Goal: Information Seeking & Learning: Learn about a topic

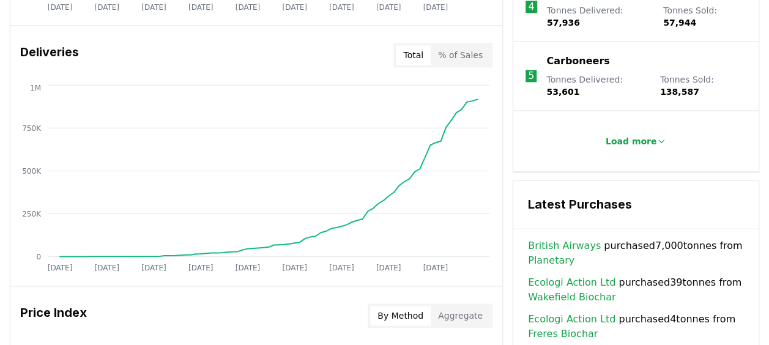
scroll to position [724, 0]
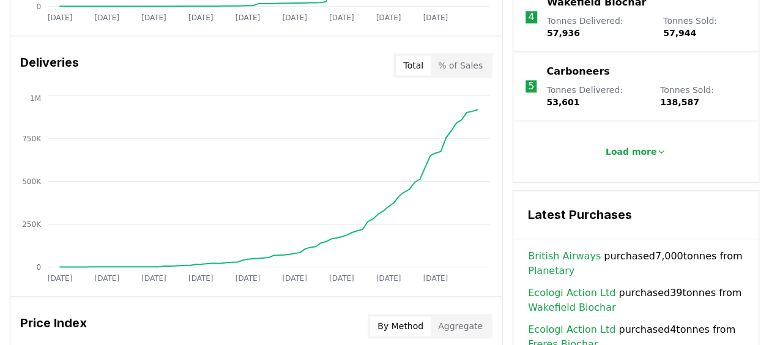
click at [477, 69] on button "% of Sales" at bounding box center [460, 66] width 59 height 20
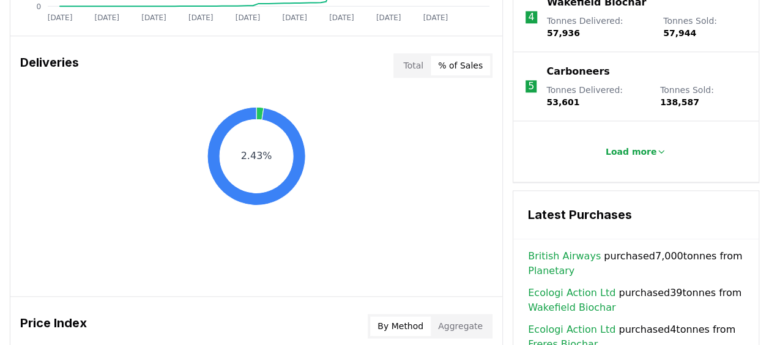
click at [418, 65] on button "Total" at bounding box center [413, 66] width 35 height 20
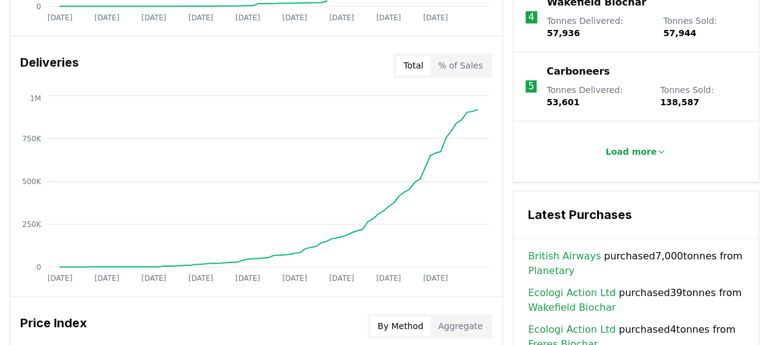
click at [208, 64] on div "Deliveries Total % of Sales" at bounding box center [256, 65] width 492 height 44
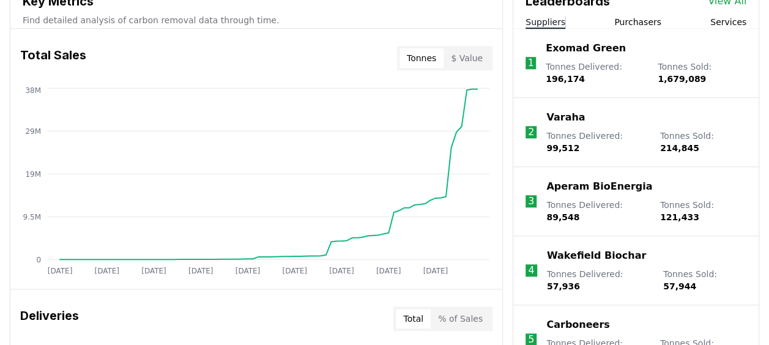
scroll to position [421, 0]
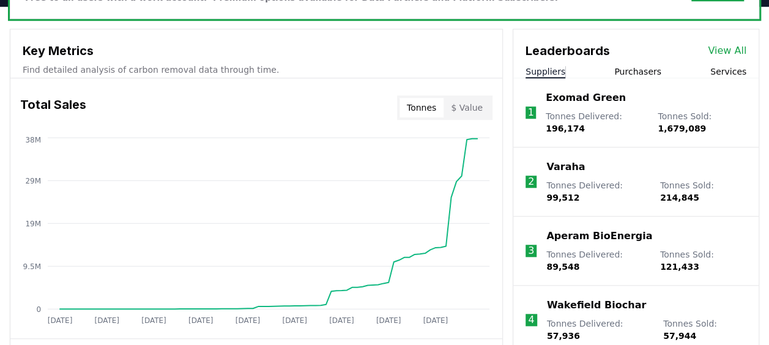
click at [627, 75] on button "Purchasers" at bounding box center [638, 71] width 47 height 12
